Goal: Information Seeking & Learning: Learn about a topic

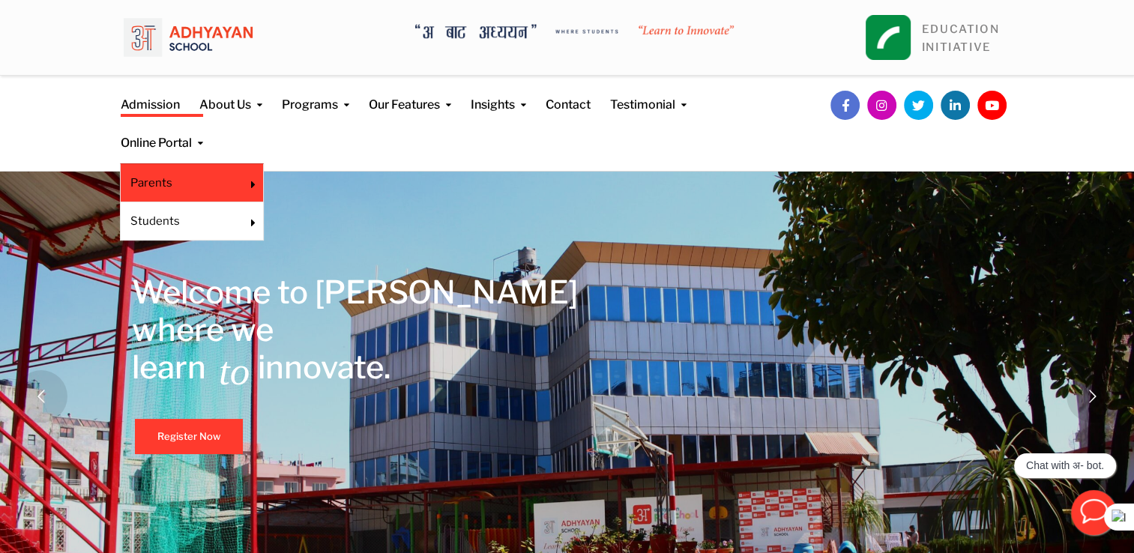
click at [201, 190] on link "Parents" at bounding box center [181, 183] width 103 height 16
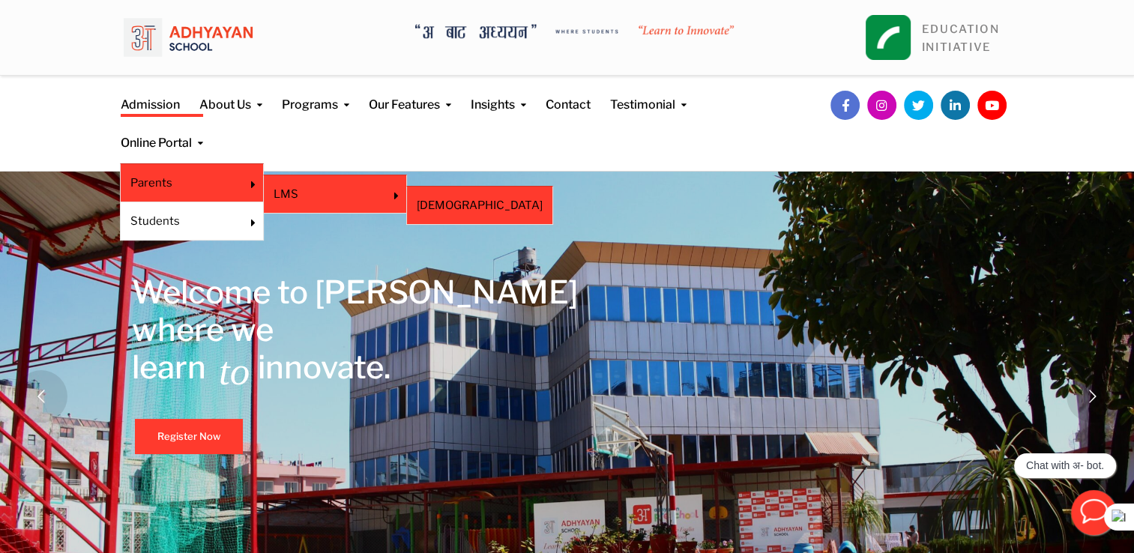
click at [444, 203] on link "[DEMOGRAPHIC_DATA]" at bounding box center [480, 205] width 126 height 16
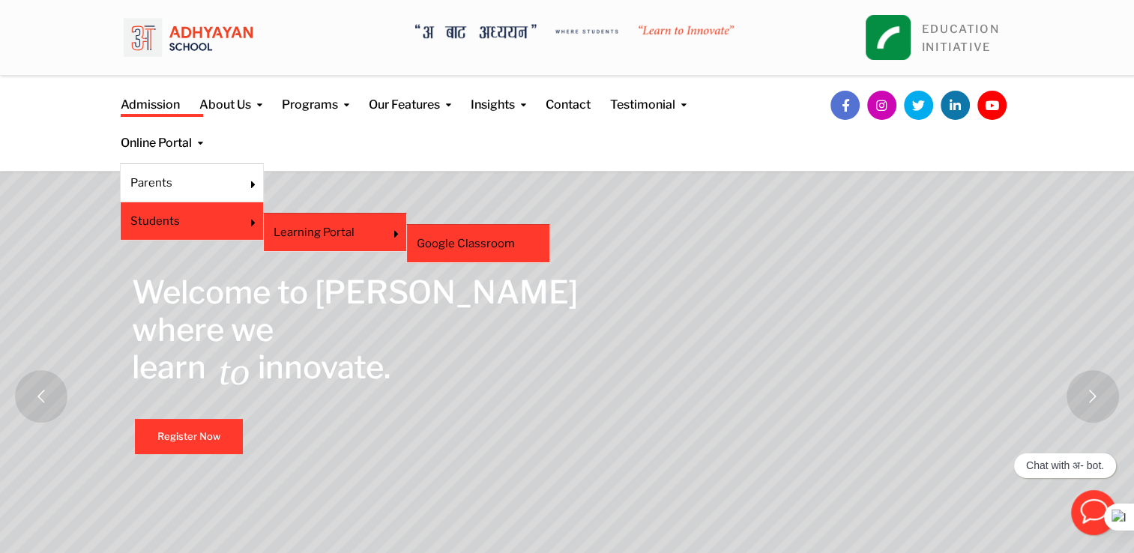
click at [496, 244] on link "Google Classroom" at bounding box center [478, 243] width 123 height 16
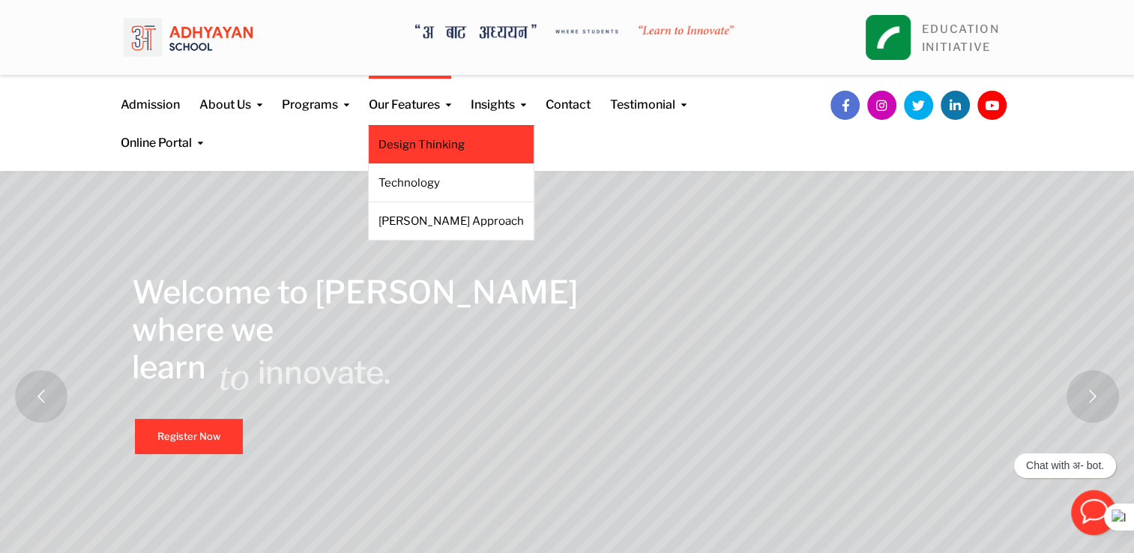
click at [430, 142] on link "Design Thinking" at bounding box center [451, 144] width 145 height 16
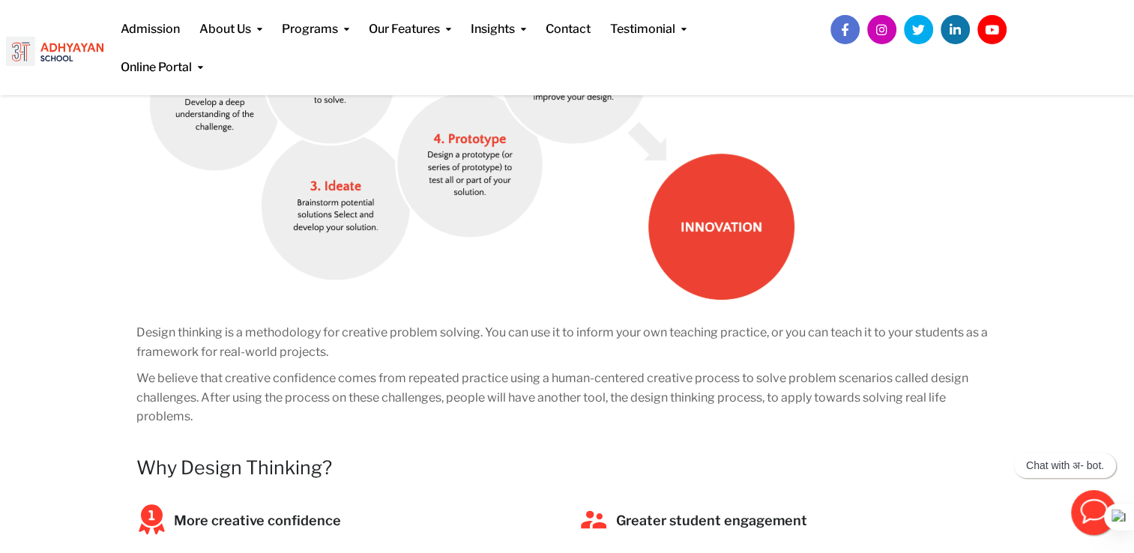
scroll to position [66, 0]
